Goal: Task Accomplishment & Management: Use online tool/utility

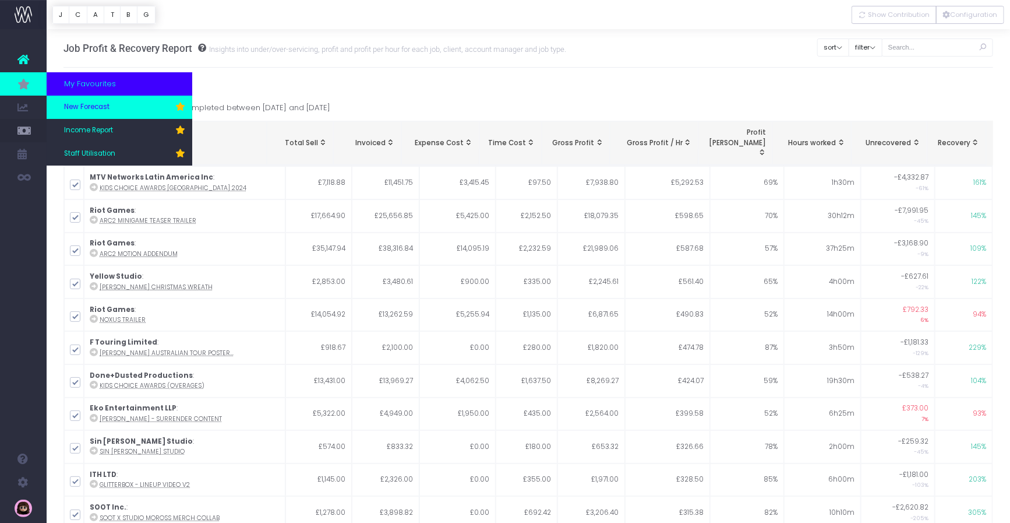
click at [111, 105] on link "New Forecast" at bounding box center [120, 107] width 146 height 23
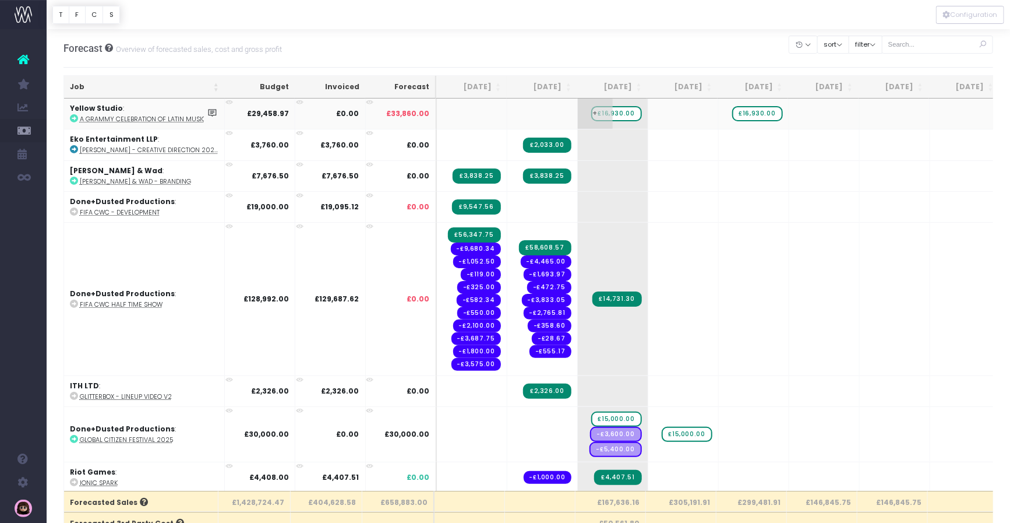
click at [620, 112] on span "£16,930.00" at bounding box center [616, 113] width 51 height 15
click at [627, 114] on span "£16,930.00" at bounding box center [616, 113] width 51 height 15
click at [761, 112] on span "£16,930.00" at bounding box center [757, 113] width 51 height 15
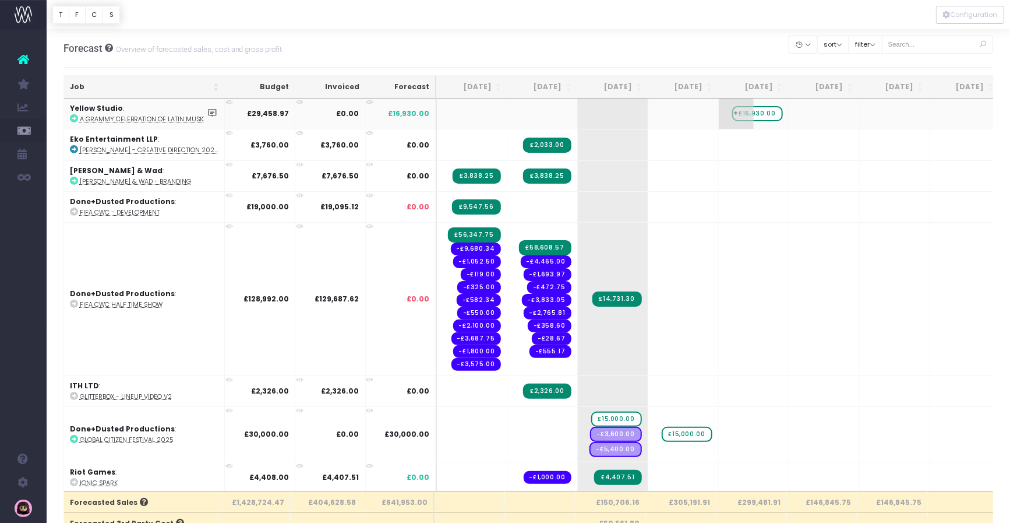
click at [761, 112] on span "£16,930.00" at bounding box center [757, 113] width 51 height 15
click at [593, 113] on span "+" at bounding box center [595, 113] width 35 height 30
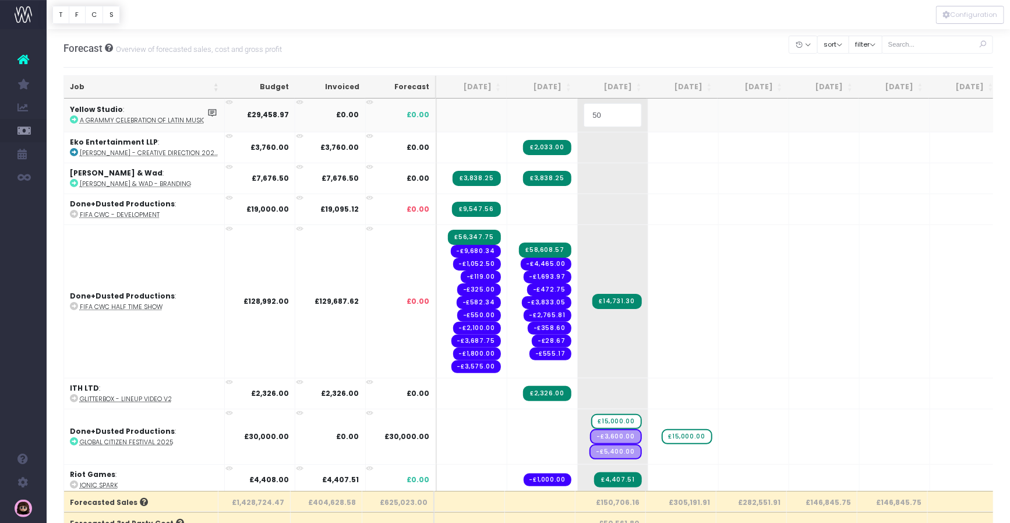
type input "50%"
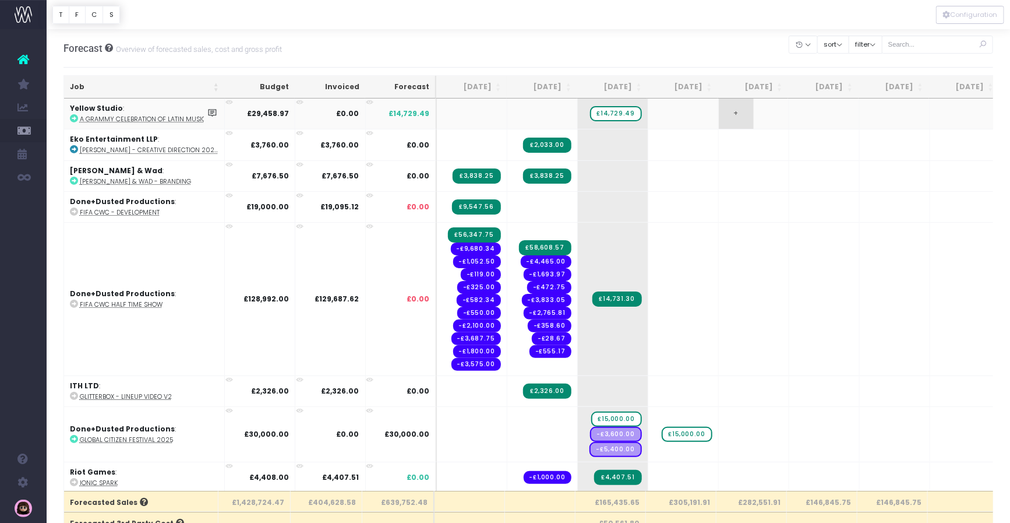
click at [736, 114] on span "+" at bounding box center [736, 113] width 35 height 30
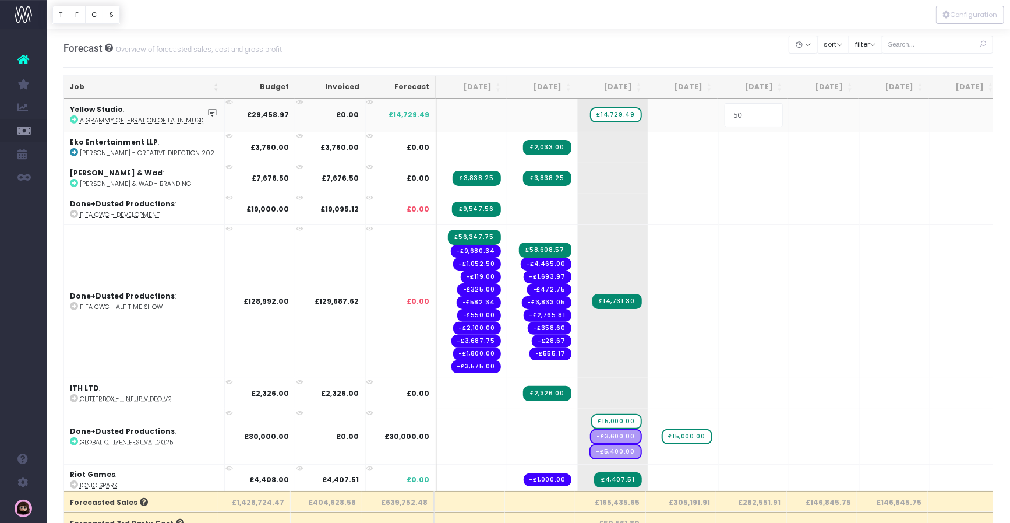
type input "50%"
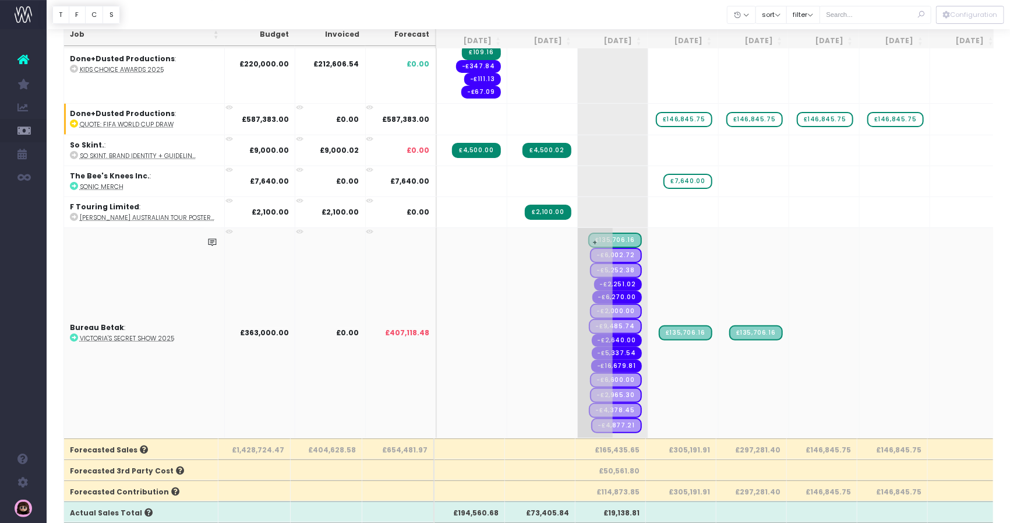
scroll to position [133, 0]
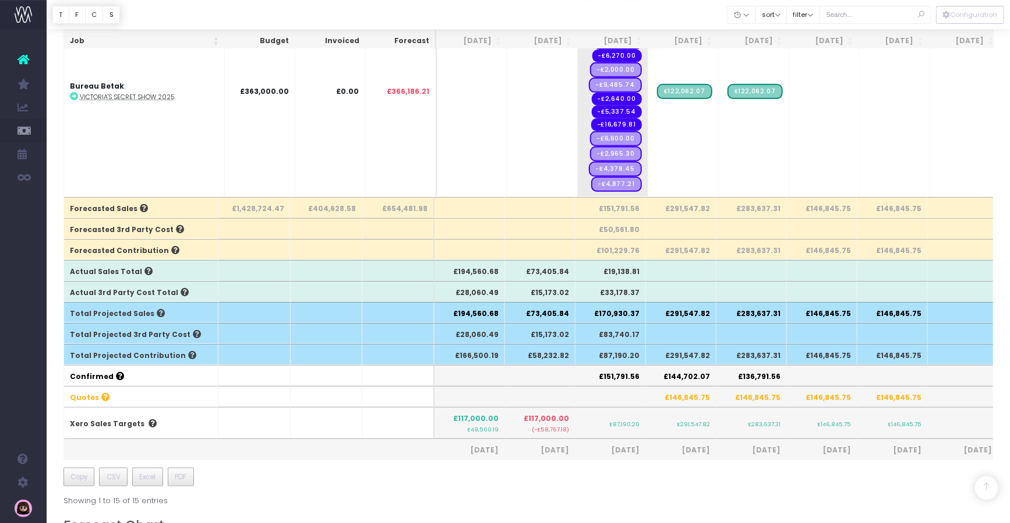
scroll to position [295, 0]
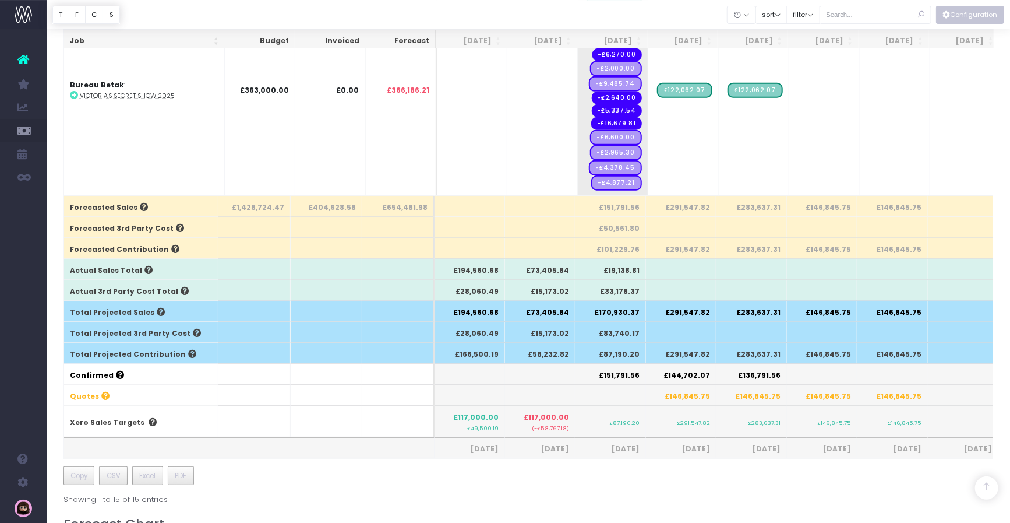
click at [951, 15] on button "Configuration" at bounding box center [970, 15] width 68 height 18
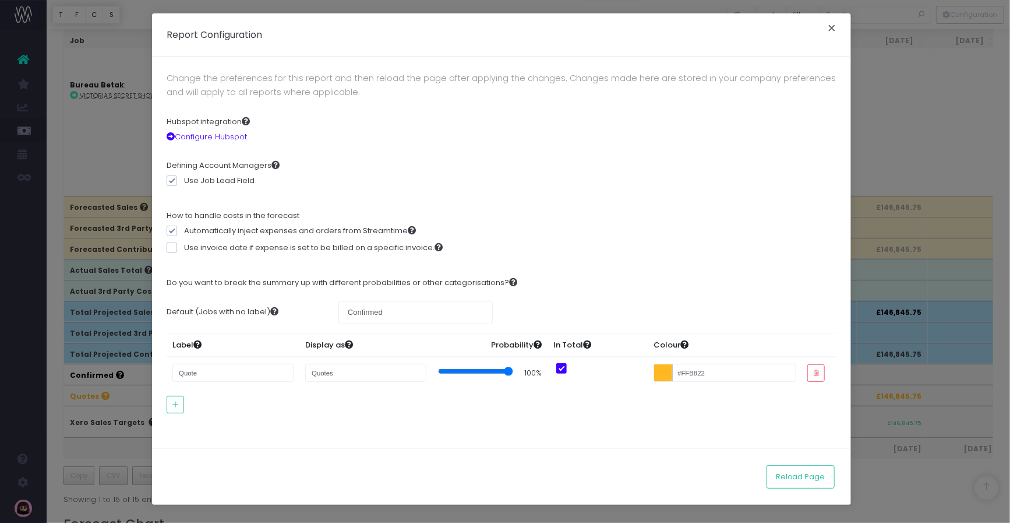
click at [827, 23] on button "×" at bounding box center [832, 29] width 24 height 19
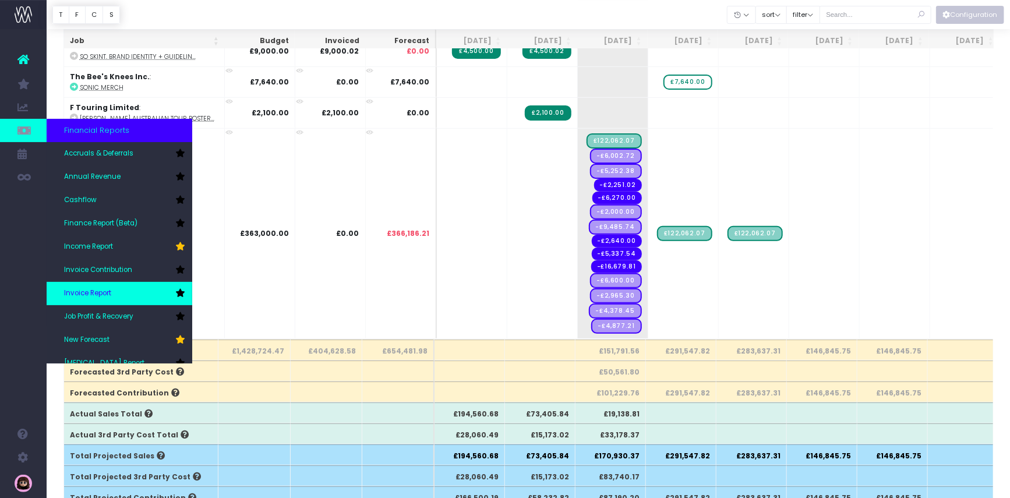
scroll to position [0, 0]
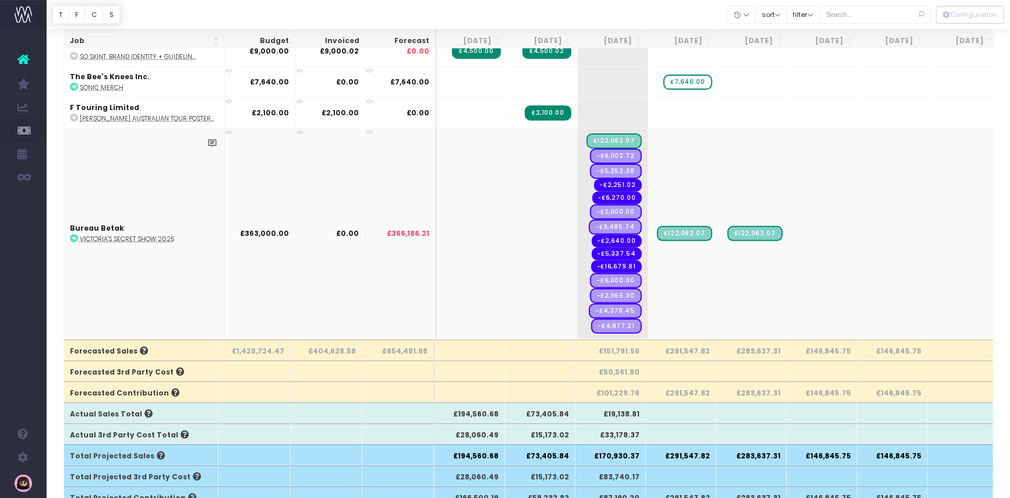
click at [94, 155] on span "Accruals & Deferrals" at bounding box center [79, 154] width 30 height 31
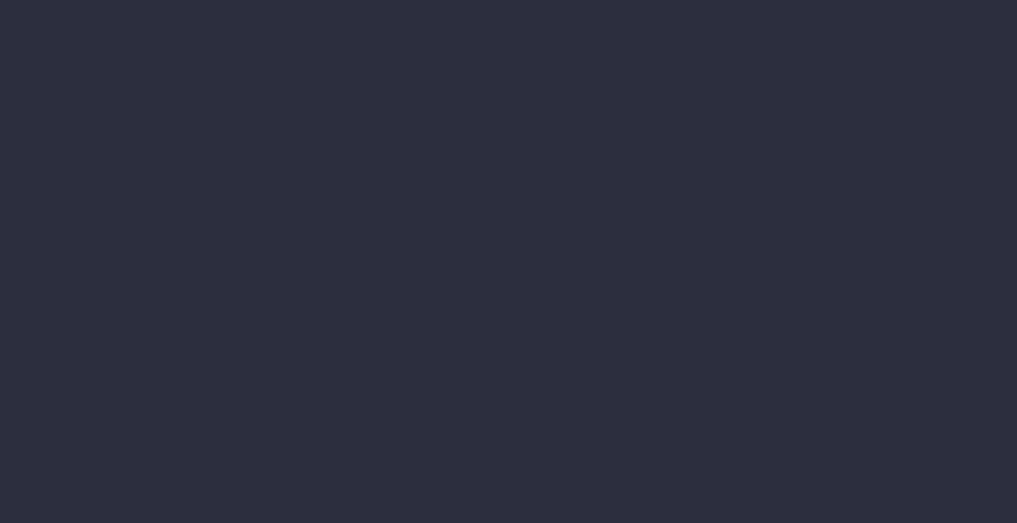
select select "job"
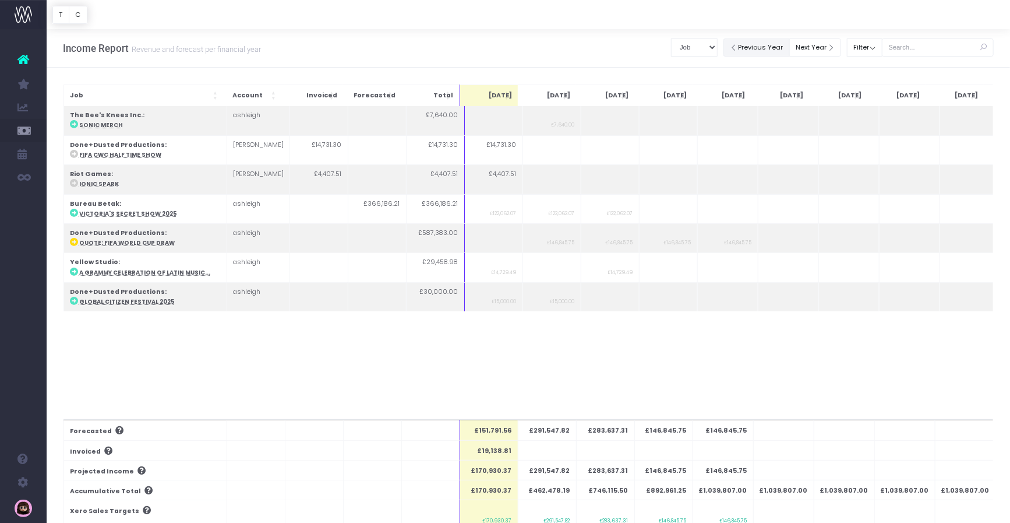
click at [770, 46] on button "Previous Year" at bounding box center [757, 47] width 66 height 18
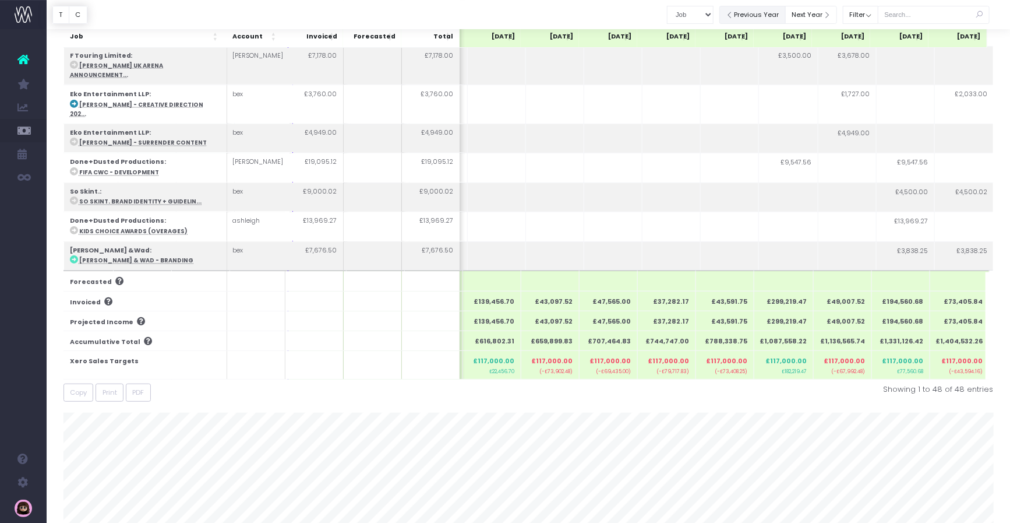
scroll to position [287, 0]
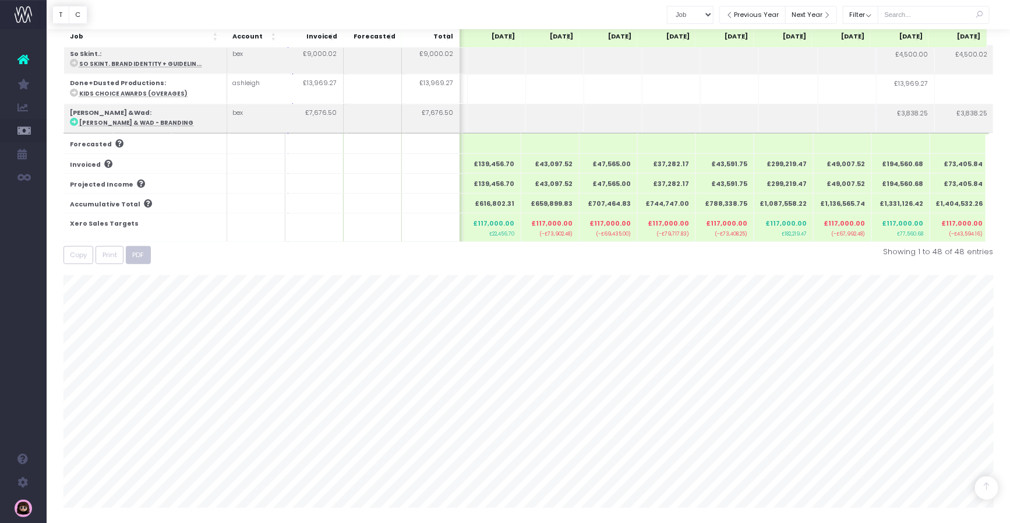
click at [136, 253] on span "PDF" at bounding box center [139, 255] width 12 height 10
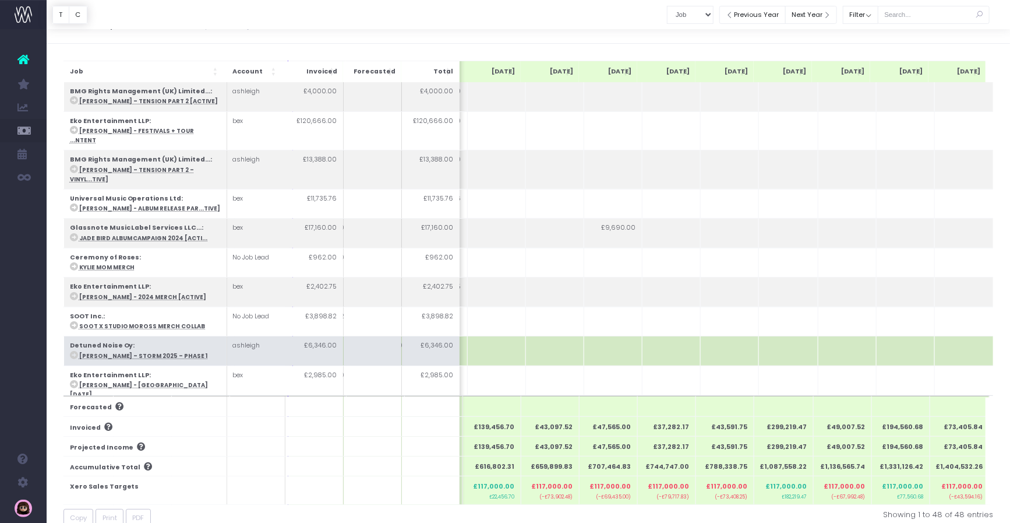
scroll to position [0, 0]
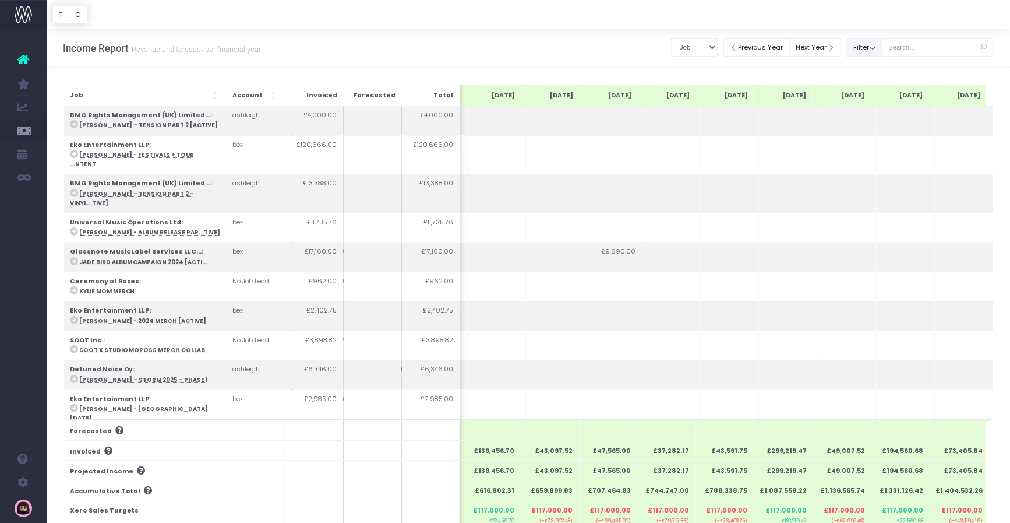
click at [883, 51] on button "Filter" at bounding box center [865, 47] width 36 height 18
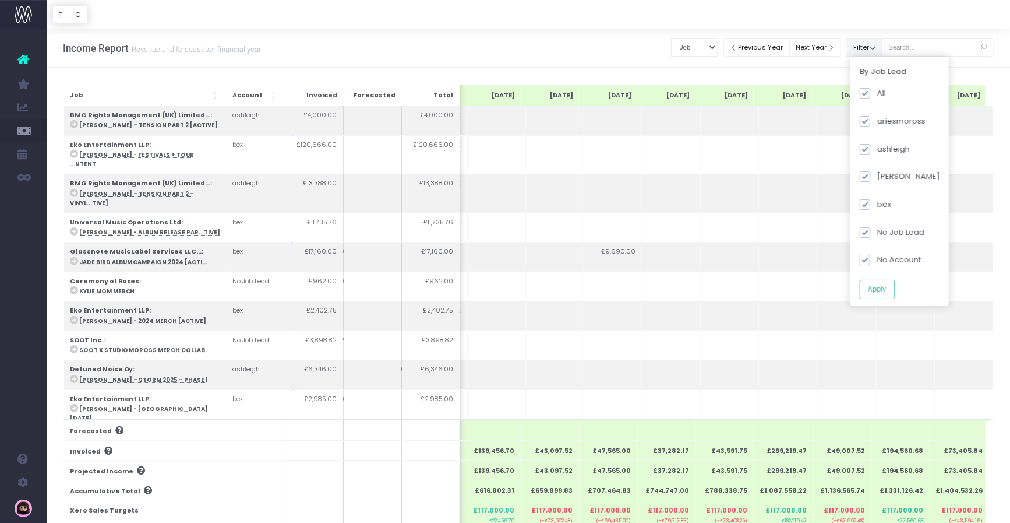
click at [883, 51] on button "Filter" at bounding box center [865, 47] width 36 height 18
click at [738, 20] on div at bounding box center [529, 14] width 964 height 29
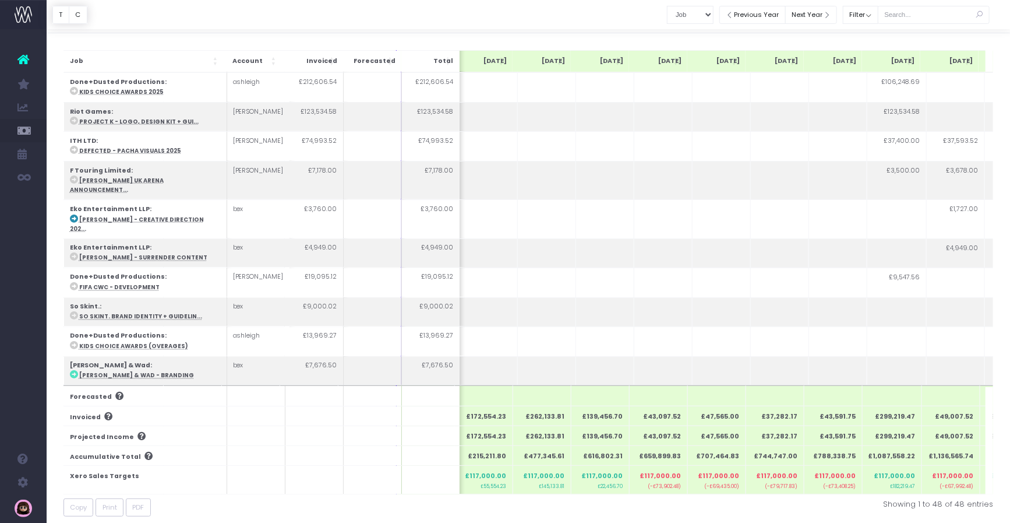
scroll to position [1094, 82]
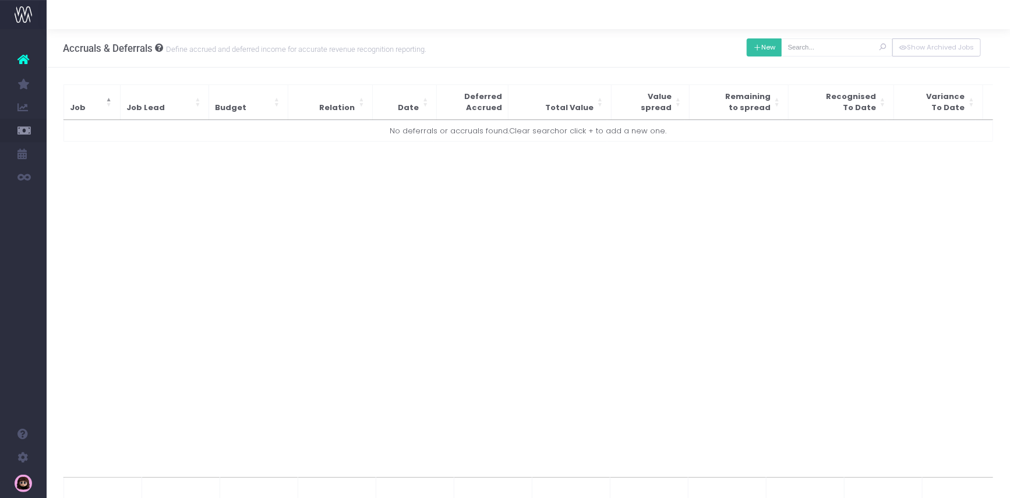
click at [778, 48] on button "New" at bounding box center [765, 47] width 36 height 18
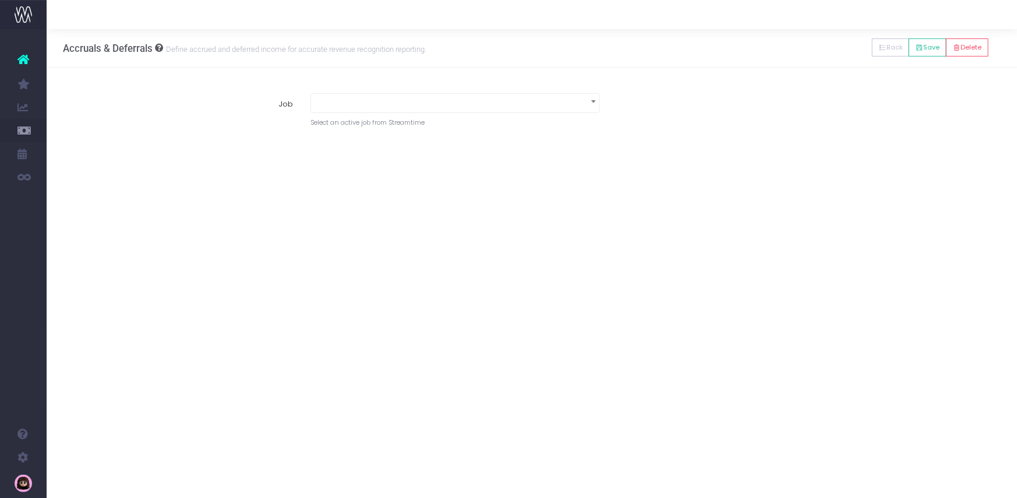
drag, startPoint x: 335, startPoint y: 97, endPoint x: 378, endPoint y: 98, distance: 43.1
click at [335, 97] on span at bounding box center [455, 102] width 288 height 16
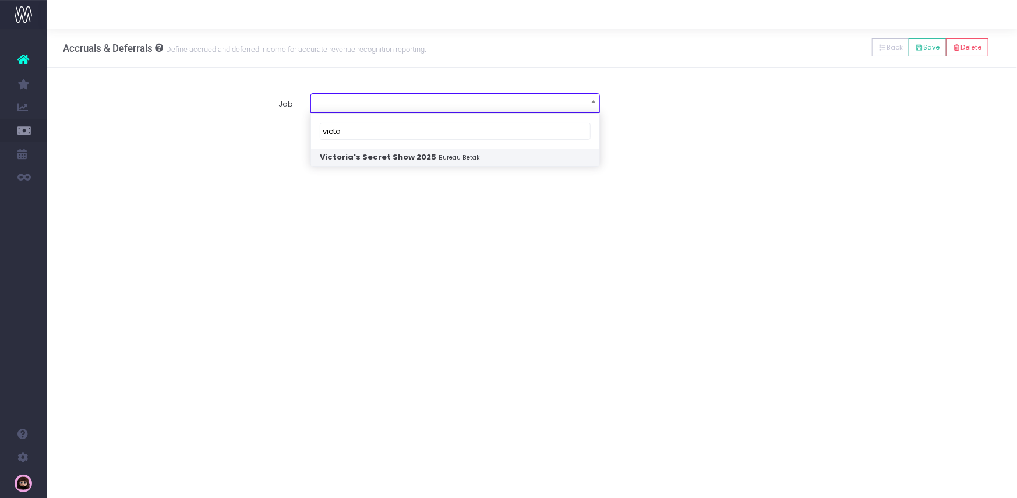
type input "victo"
select select "1900797"
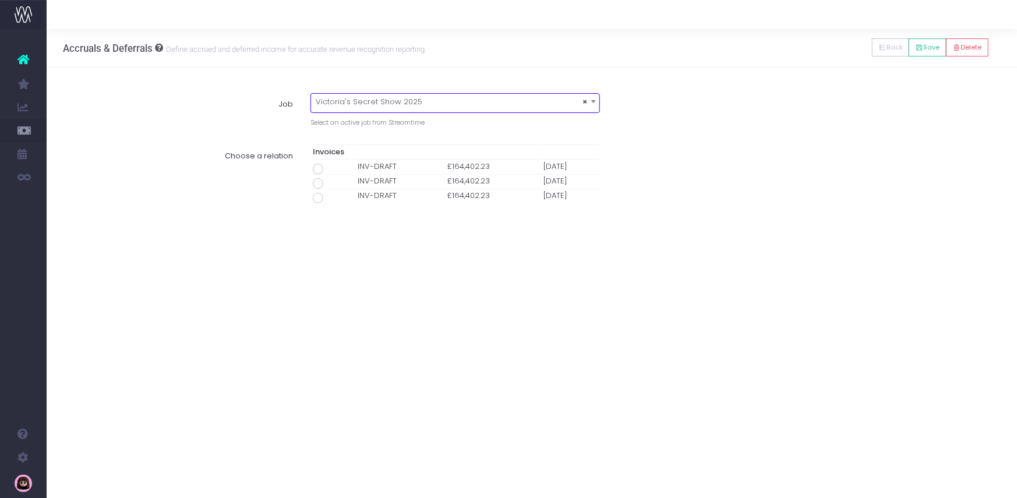
click at [317, 184] on span at bounding box center [318, 183] width 10 height 10
click at [330, 184] on input "radio" at bounding box center [334, 182] width 8 height 8
type input "Invoice INV-DRAFT / [DATE] / £164,402.23"
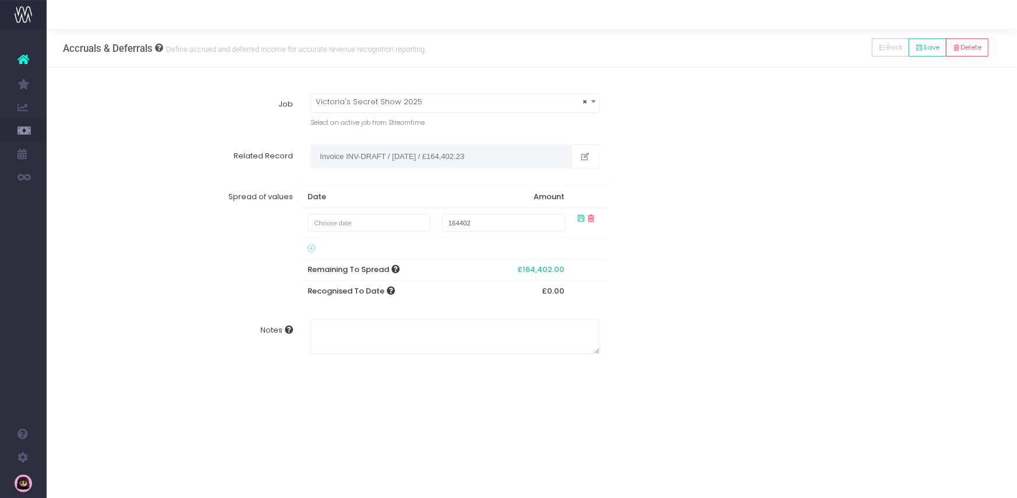
click at [588, 218] on icon at bounding box center [591, 219] width 10 height 10
click at [983, 47] on button "Delete" at bounding box center [967, 47] width 43 height 18
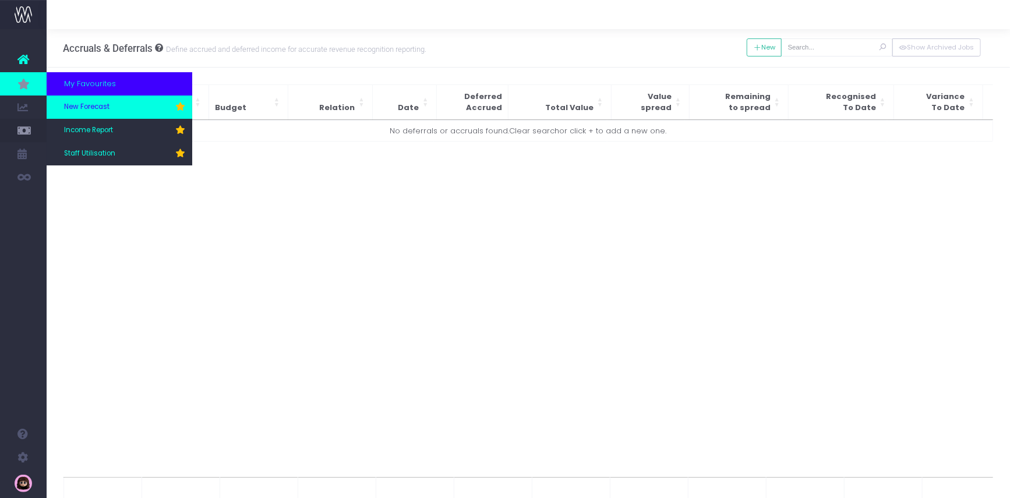
click at [91, 107] on span "New Forecast" at bounding box center [86, 107] width 45 height 10
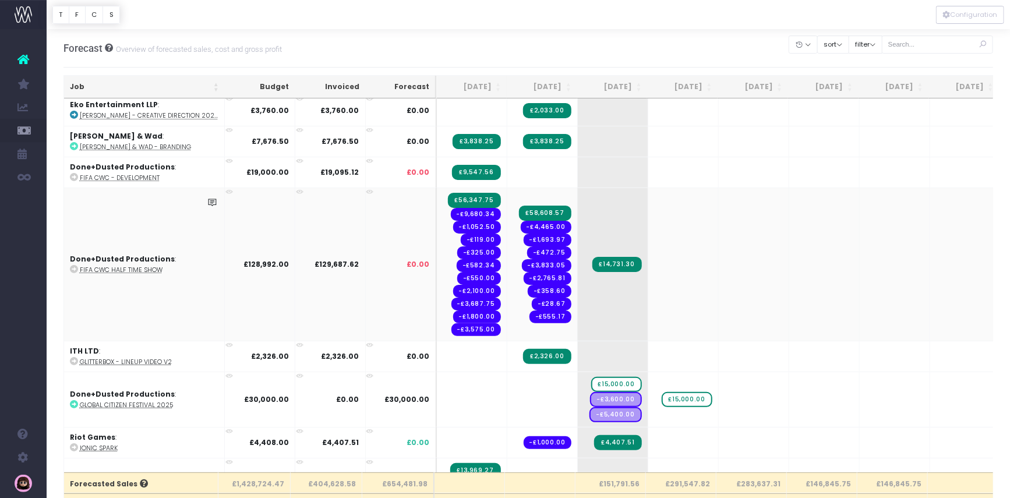
scroll to position [76, 0]
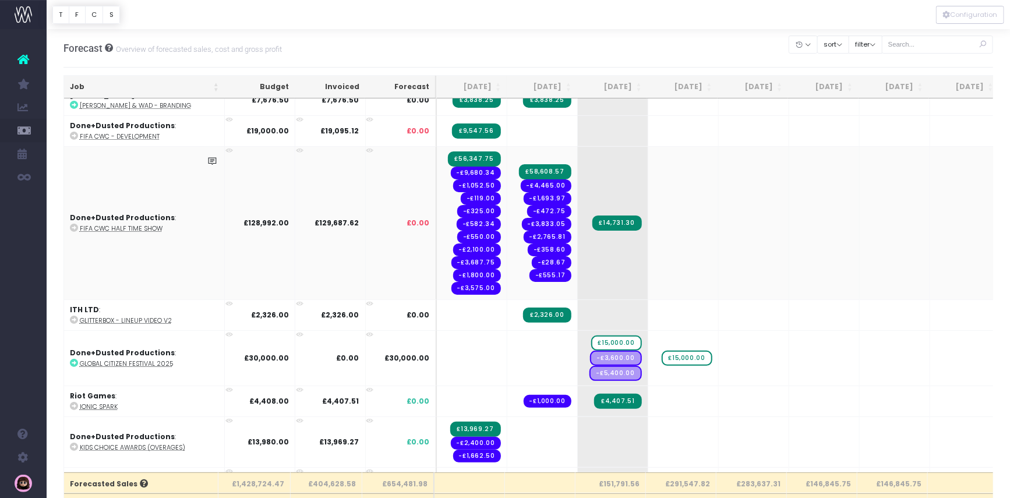
click at [550, 186] on span "-£4,465.00" at bounding box center [546, 185] width 51 height 13
drag, startPoint x: 549, startPoint y: 183, endPoint x: 587, endPoint y: 182, distance: 38.5
click at [590, 181] on tr "Done+Dusted Productions : FIFA CWC Half Time Show £128,992.00 £129,687.62 £0.00…" at bounding box center [744, 222] width 1360 height 153
drag, startPoint x: 539, startPoint y: 185, endPoint x: 549, endPoint y: 190, distance: 10.7
click at [539, 185] on span "-£4,465.00" at bounding box center [546, 185] width 51 height 13
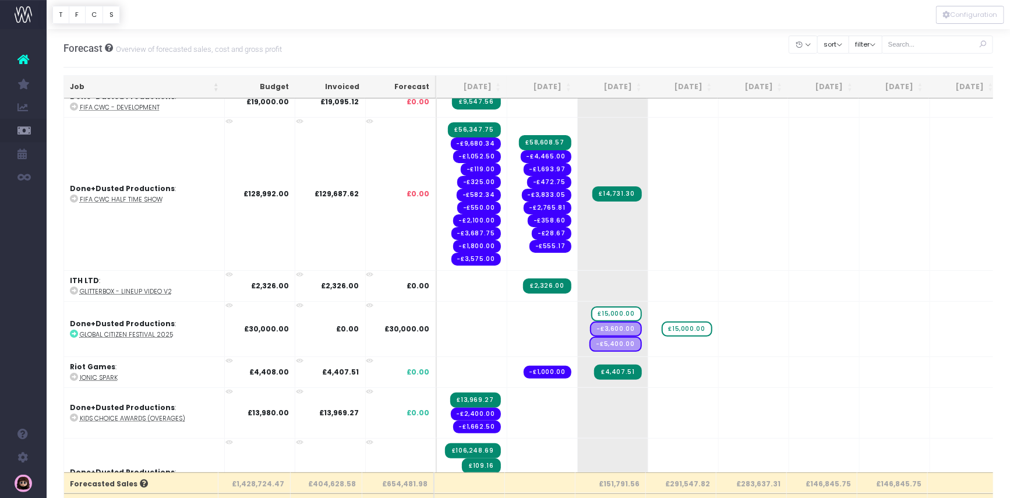
scroll to position [488, 0]
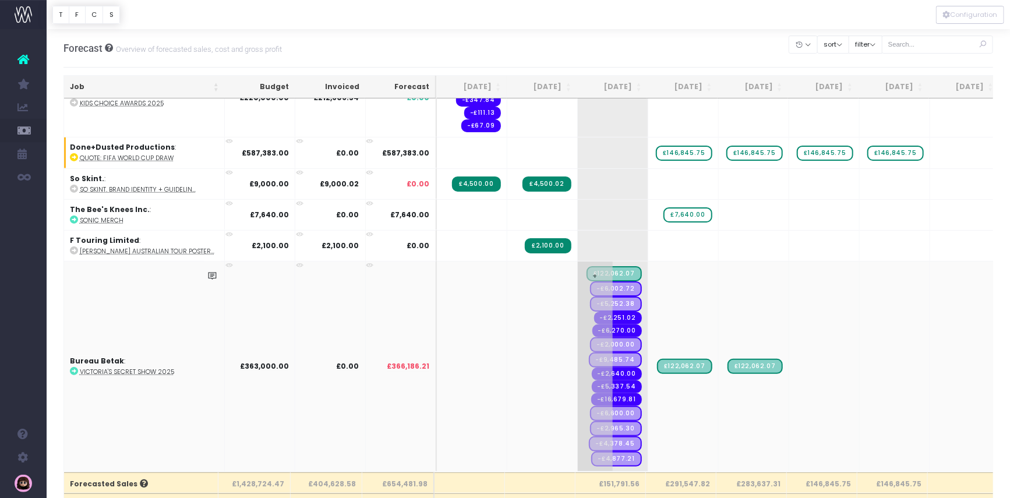
click at [629, 312] on span "-£2,251.02" at bounding box center [618, 318] width 48 height 13
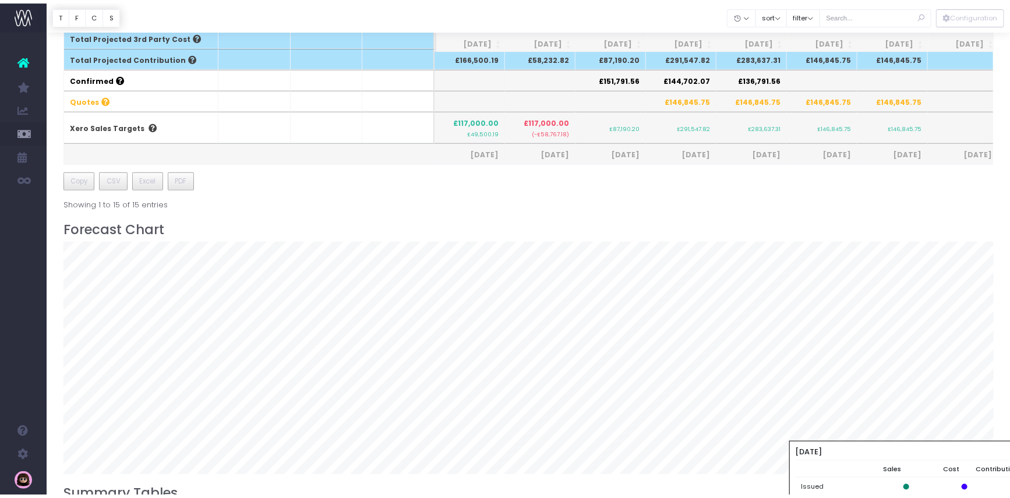
scroll to position [328, 0]
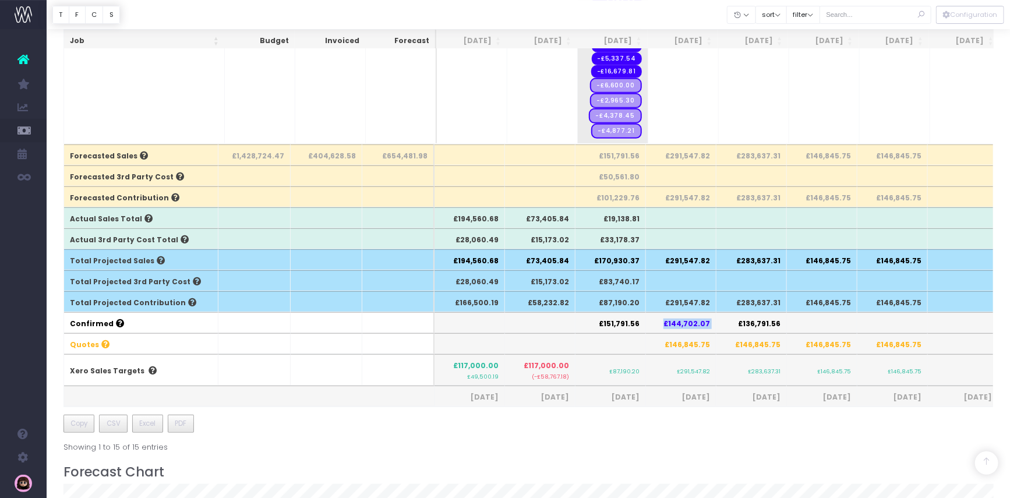
drag, startPoint x: 669, startPoint y: 320, endPoint x: 719, endPoint y: 320, distance: 50.1
click at [719, 320] on tr "Confirmed £151,791.56 £144,702.07 £136,791.56" at bounding box center [743, 322] width 1358 height 21
click at [694, 324] on th "£144,702.07" at bounding box center [681, 322] width 70 height 21
drag, startPoint x: 668, startPoint y: 298, endPoint x: 731, endPoint y: 304, distance: 62.7
click at [731, 304] on tr "Total Projected Contribution £166,500.19 £58,232.82 £87,190.20 £291,547.82 £283…" at bounding box center [743, 301] width 1358 height 21
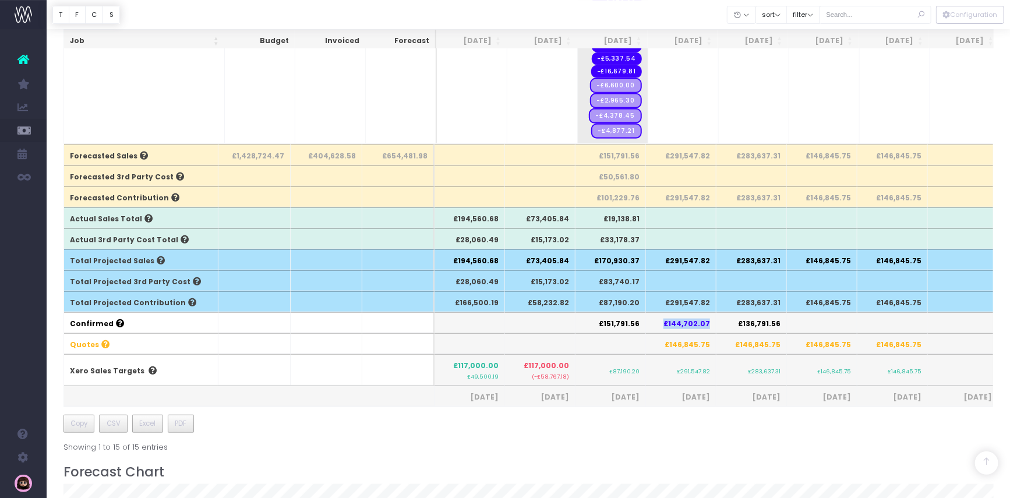
drag, startPoint x: 696, startPoint y: 318, endPoint x: 711, endPoint y: 319, distance: 15.8
click at [711, 319] on th "£144,702.07" at bounding box center [681, 322] width 70 height 21
click at [689, 341] on th "£146,845.75" at bounding box center [681, 343] width 70 height 21
drag, startPoint x: 669, startPoint y: 341, endPoint x: 938, endPoint y: 340, distance: 269.1
click at [938, 340] on tr "Quotes £146,845.75 £146,845.75 £146,845.75 £146,845.75" at bounding box center [743, 343] width 1358 height 21
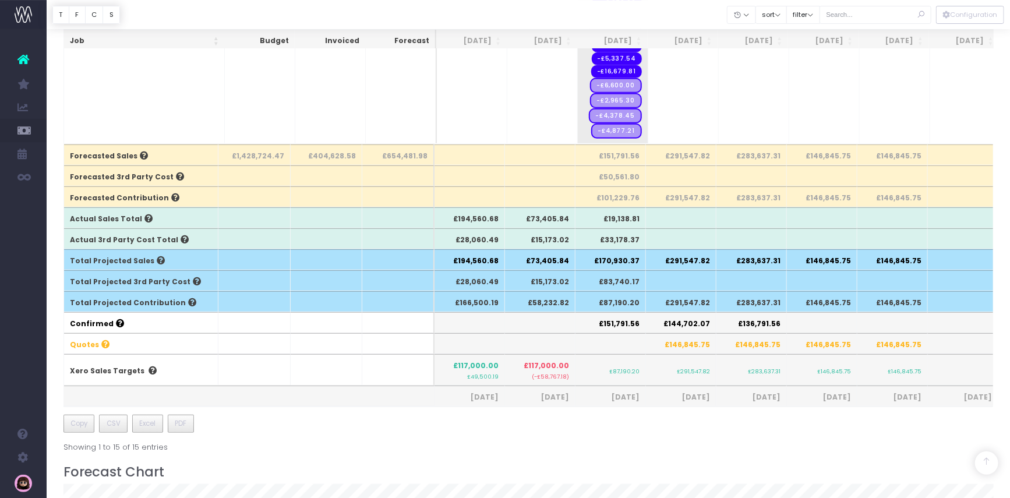
click at [626, 344] on th at bounding box center [611, 343] width 70 height 21
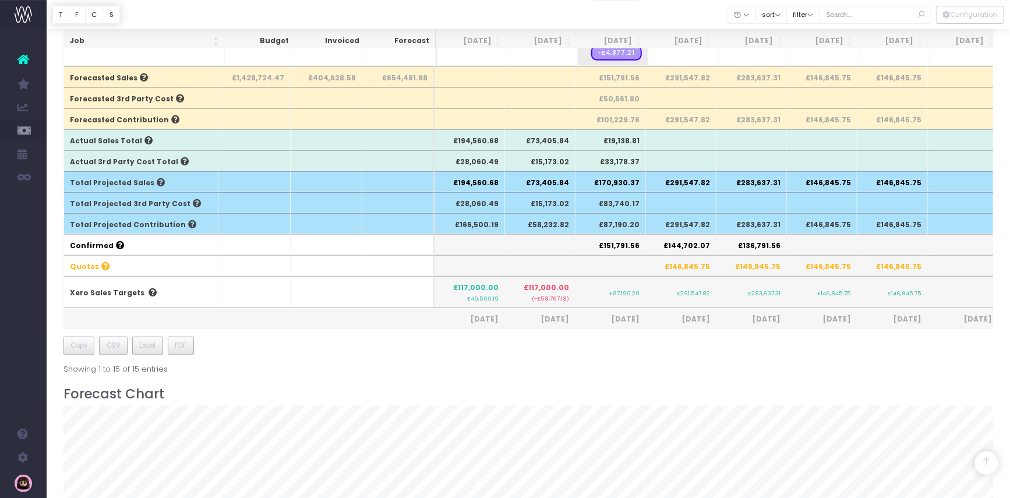
scroll to position [400, 0]
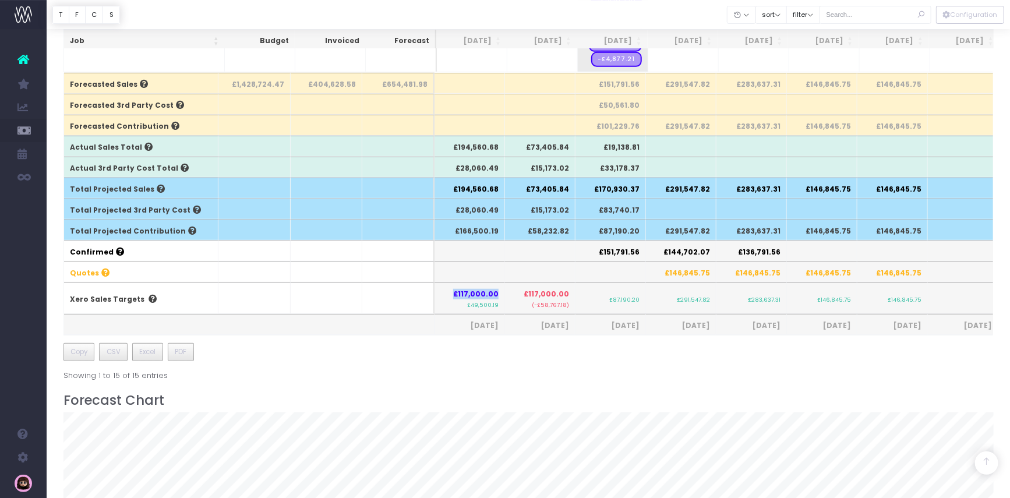
drag, startPoint x: 461, startPoint y: 292, endPoint x: 501, endPoint y: 294, distance: 39.6
click at [501, 294] on th "£117,000.00 £49,500.19" at bounding box center [470, 298] width 70 height 31
click at [504, 292] on th "£117,000.00 £49,500.19" at bounding box center [470, 298] width 70 height 31
click at [475, 305] on small "£49,500.19" at bounding box center [482, 303] width 31 height 9
drag, startPoint x: 573, startPoint y: 302, endPoint x: 532, endPoint y: 304, distance: 41.4
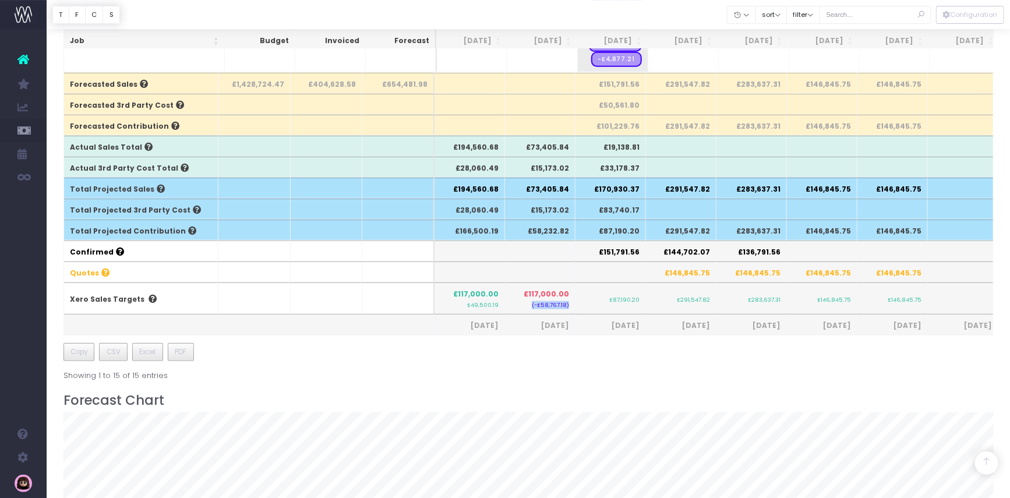
click at [532, 304] on th "£117,000.00 (-£58,767.18)" at bounding box center [540, 298] width 70 height 31
click at [548, 303] on small "(-£58,767.18)" at bounding box center [540, 304] width 58 height 10
drag, startPoint x: 496, startPoint y: 307, endPoint x: 509, endPoint y: 310, distance: 13.1
click at [512, 312] on tfoot "Forecasted Sales £1,428,724.47 £404,628.58 £654,481.98 £151,791.56 £291,547.82 …" at bounding box center [743, 204] width 1358 height 262
click at [490, 302] on small "£49,500.19" at bounding box center [482, 303] width 31 height 9
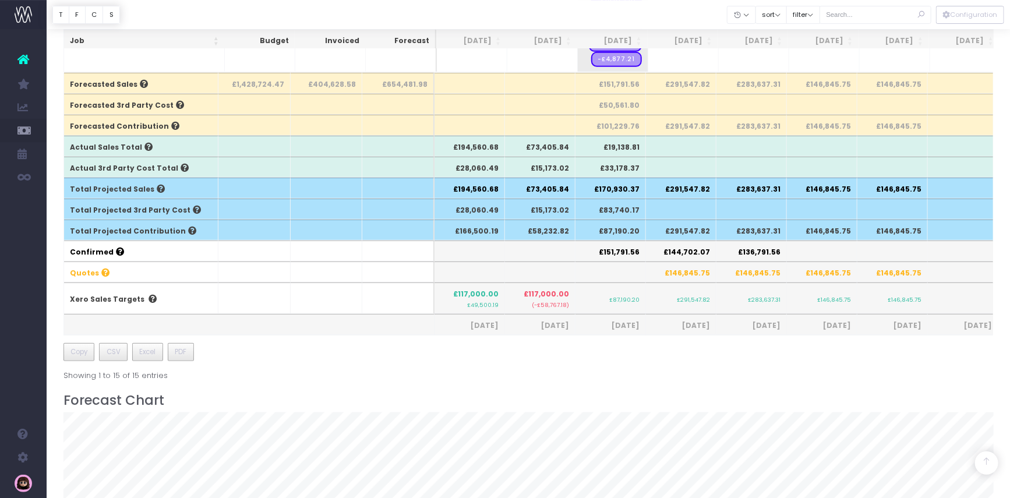
click at [478, 301] on small "£49,500.19" at bounding box center [482, 303] width 31 height 9
click at [480, 301] on small "£49,500.19" at bounding box center [482, 303] width 31 height 9
click at [485, 302] on small "£49,500.19" at bounding box center [482, 303] width 31 height 9
drag, startPoint x: 461, startPoint y: 291, endPoint x: 500, endPoint y: 295, distance: 38.6
click at [499, 295] on span "£117,000.00" at bounding box center [475, 294] width 45 height 10
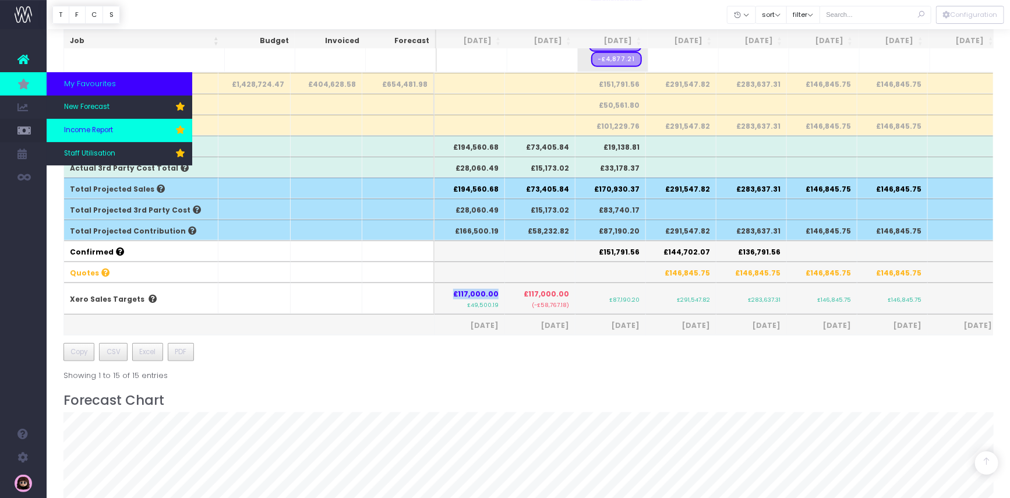
click at [97, 133] on span "Income Report" at bounding box center [88, 130] width 49 height 10
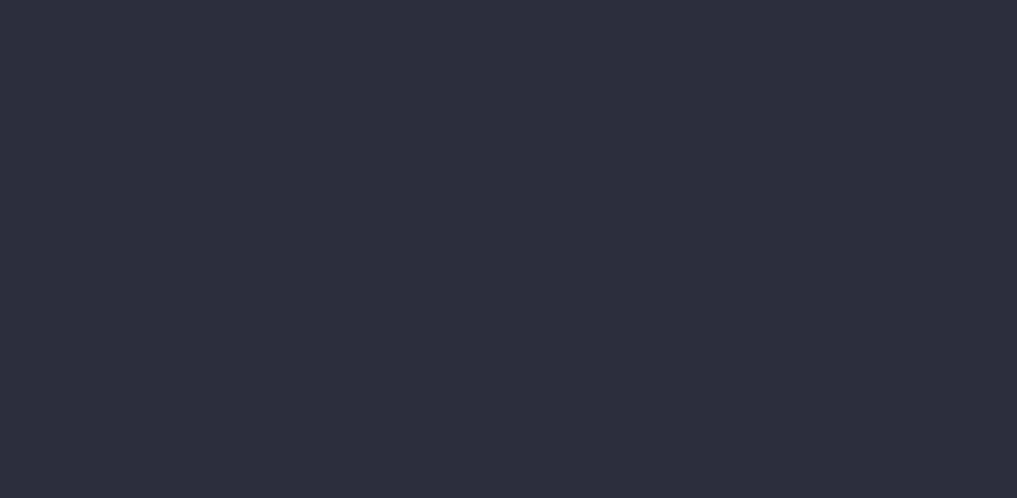
select select "job"
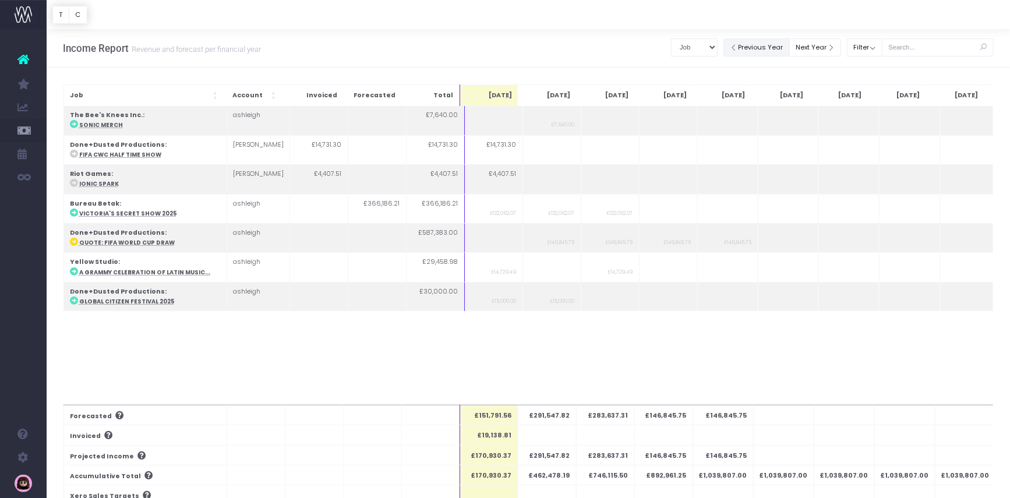
click at [776, 43] on button "Previous Year" at bounding box center [757, 47] width 66 height 18
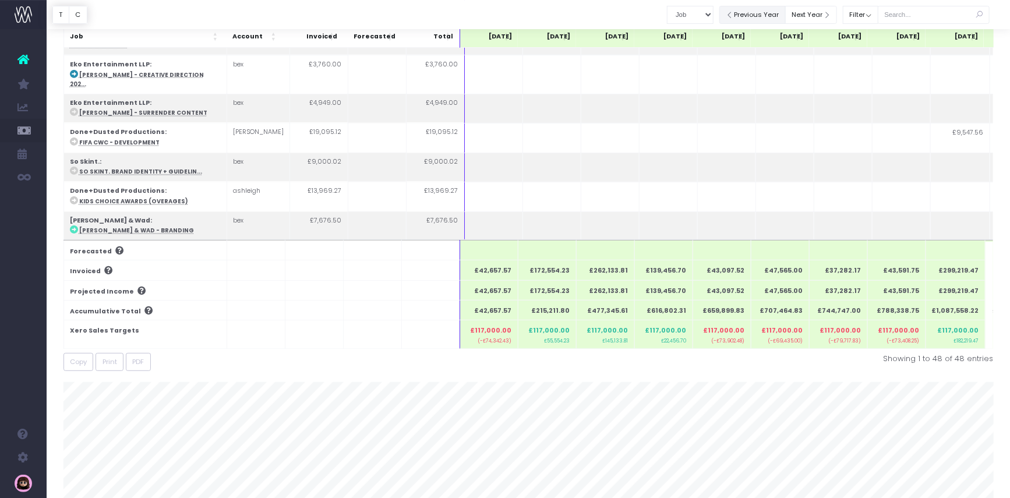
scroll to position [163, 0]
click at [142, 333] on th "Xero Sales Targets" at bounding box center [144, 336] width 163 height 29
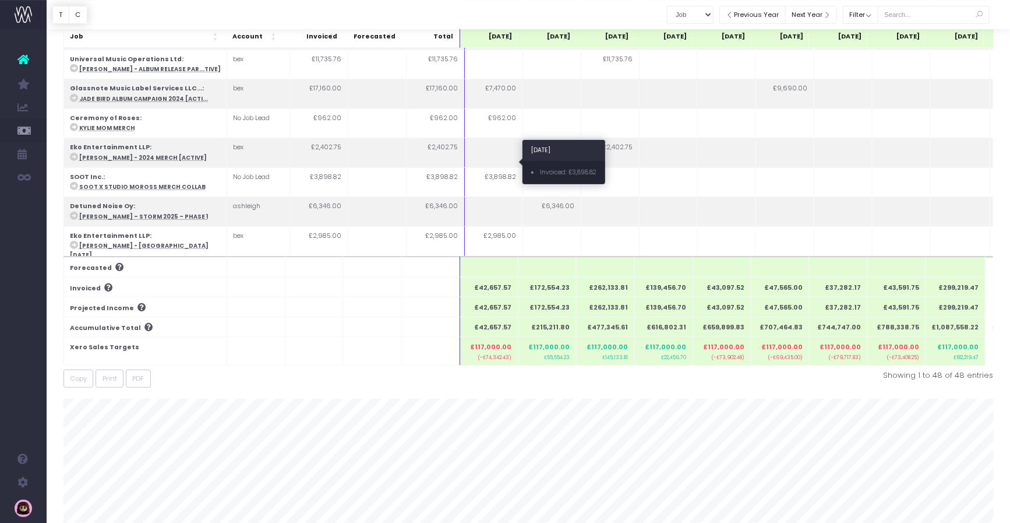
scroll to position [0, 0]
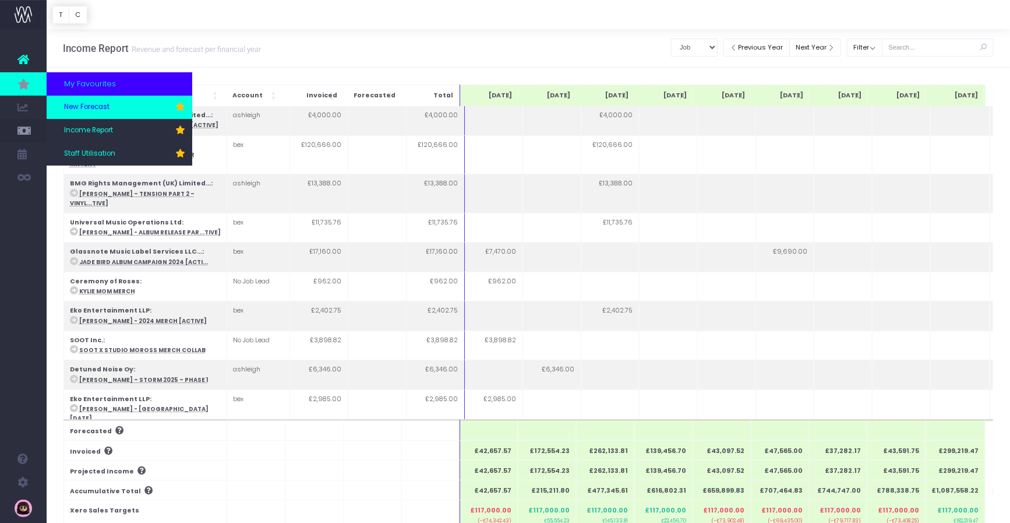
click at [120, 105] on link "New Forecast" at bounding box center [120, 107] width 146 height 23
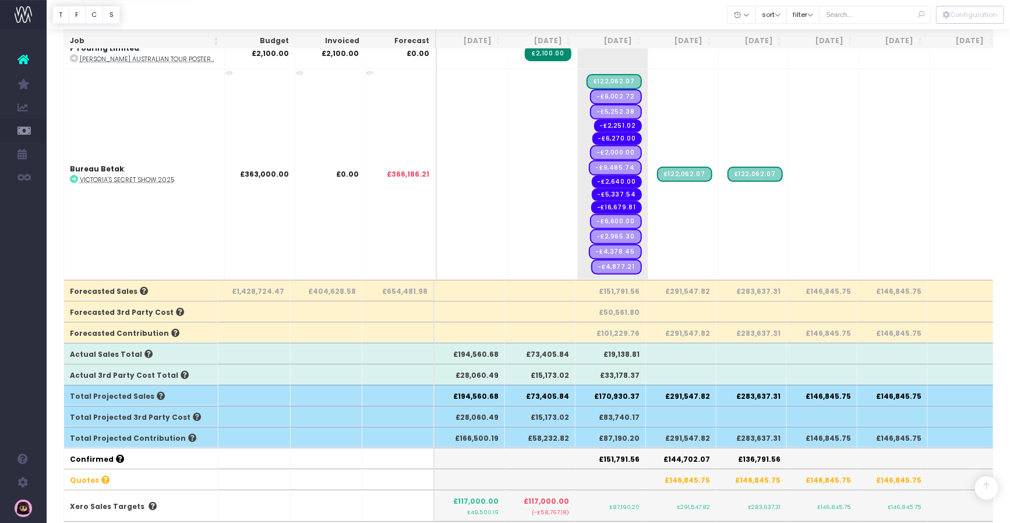
scroll to position [291, 0]
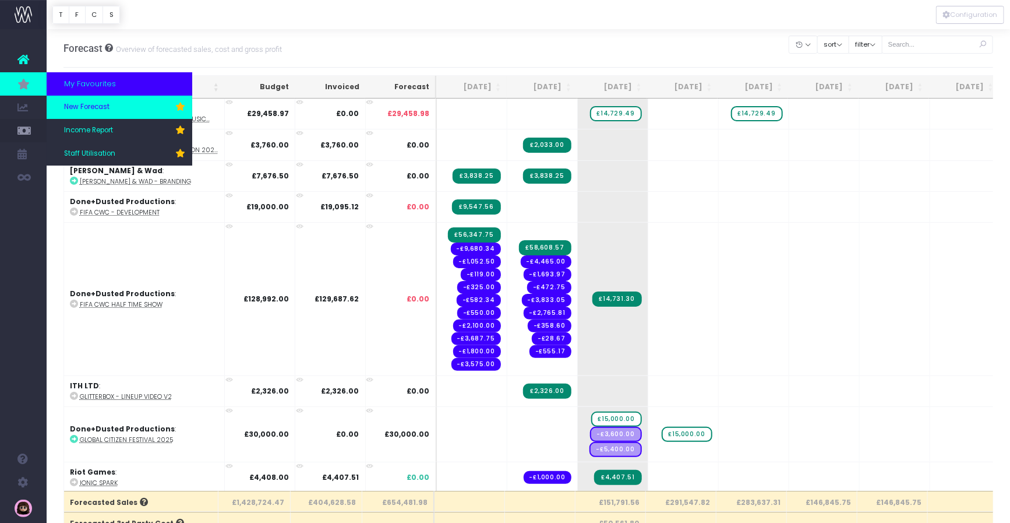
click at [101, 107] on span "New Forecast" at bounding box center [86, 107] width 45 height 10
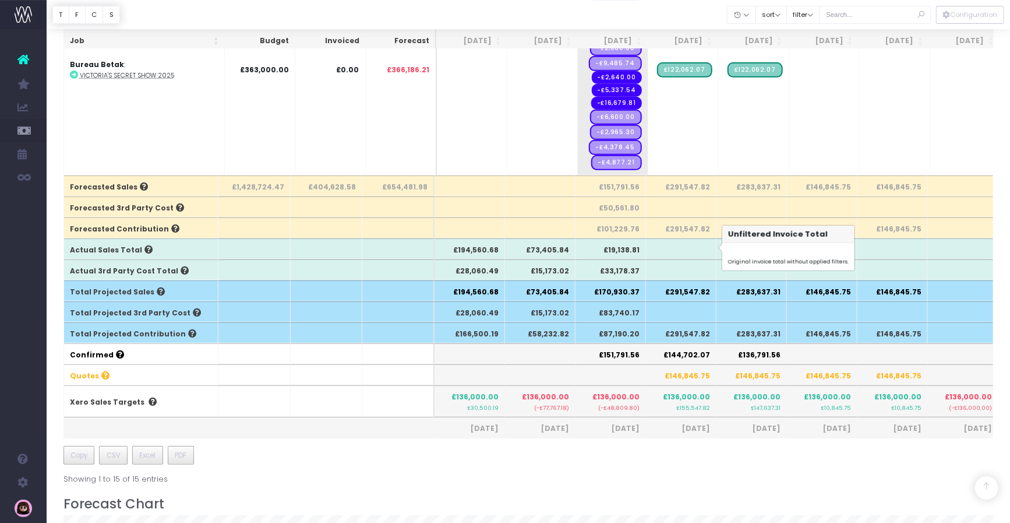
scroll to position [483, 0]
